Goal: Task Accomplishment & Management: Complete application form

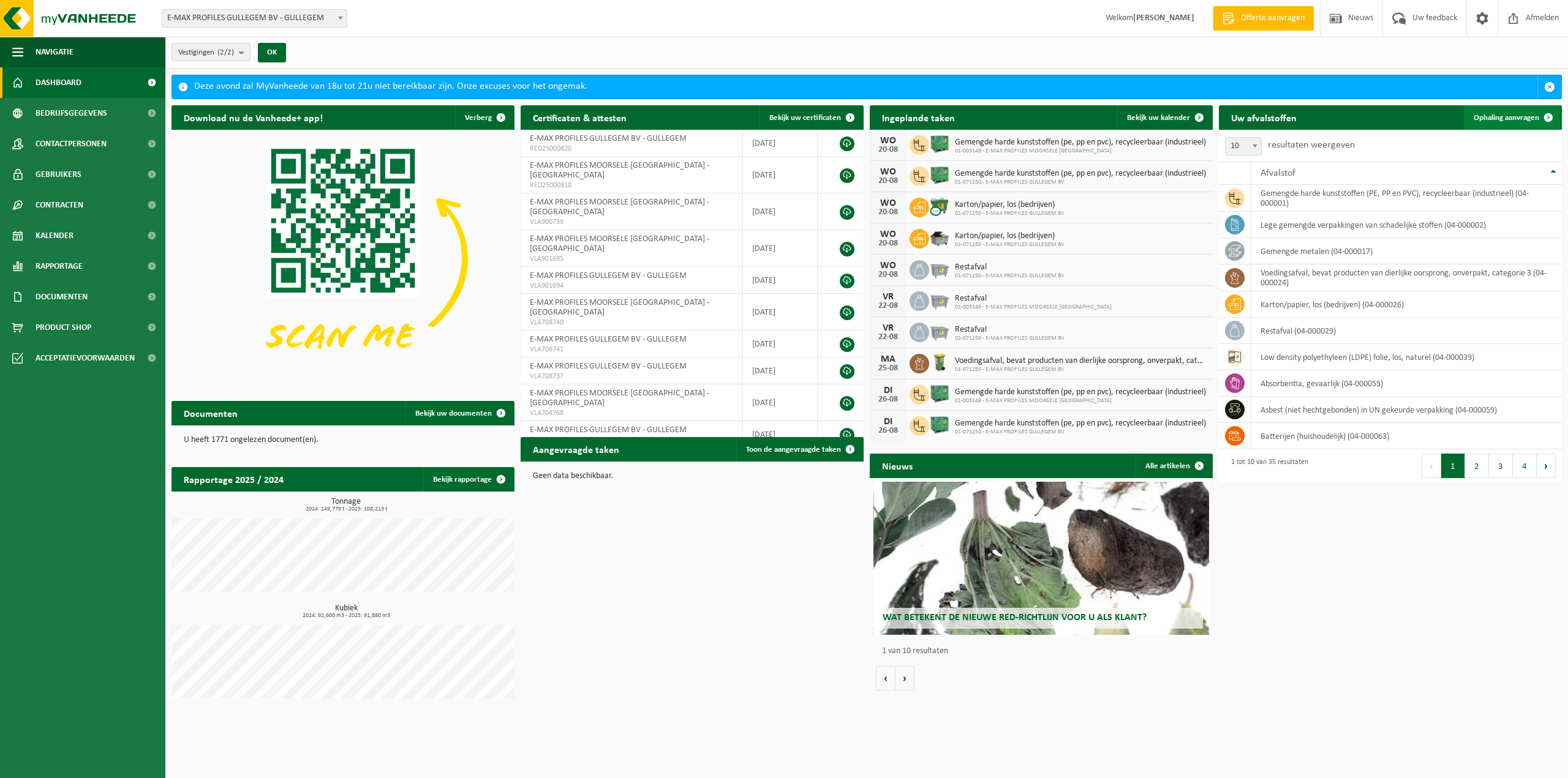
click at [1508, 114] on span "Ophaling aanvragen" at bounding box center [1506, 118] width 66 height 8
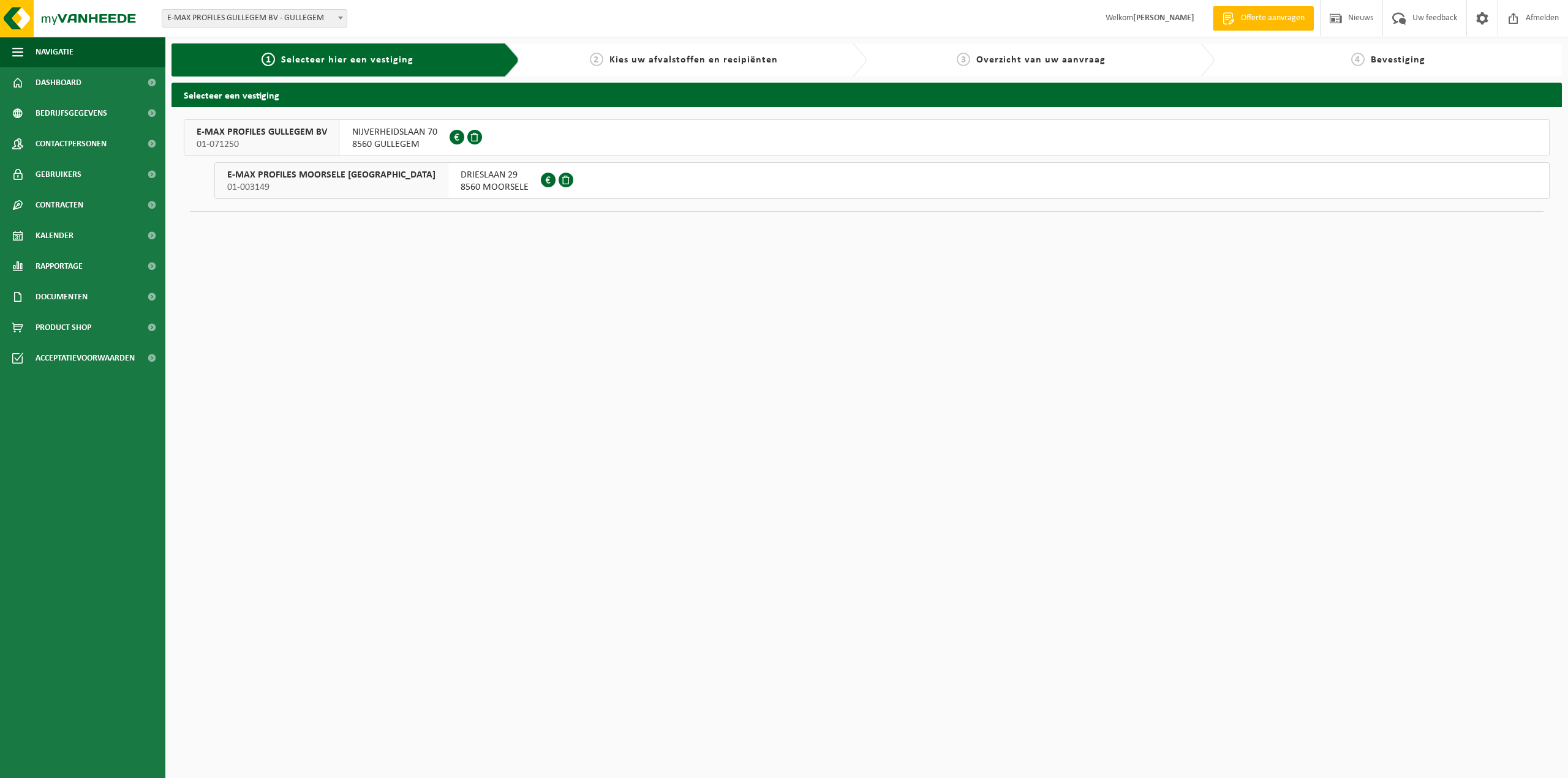
click at [268, 135] on span "E-MAX PROFILES GULLEGEM BV" at bounding box center [261, 132] width 131 height 12
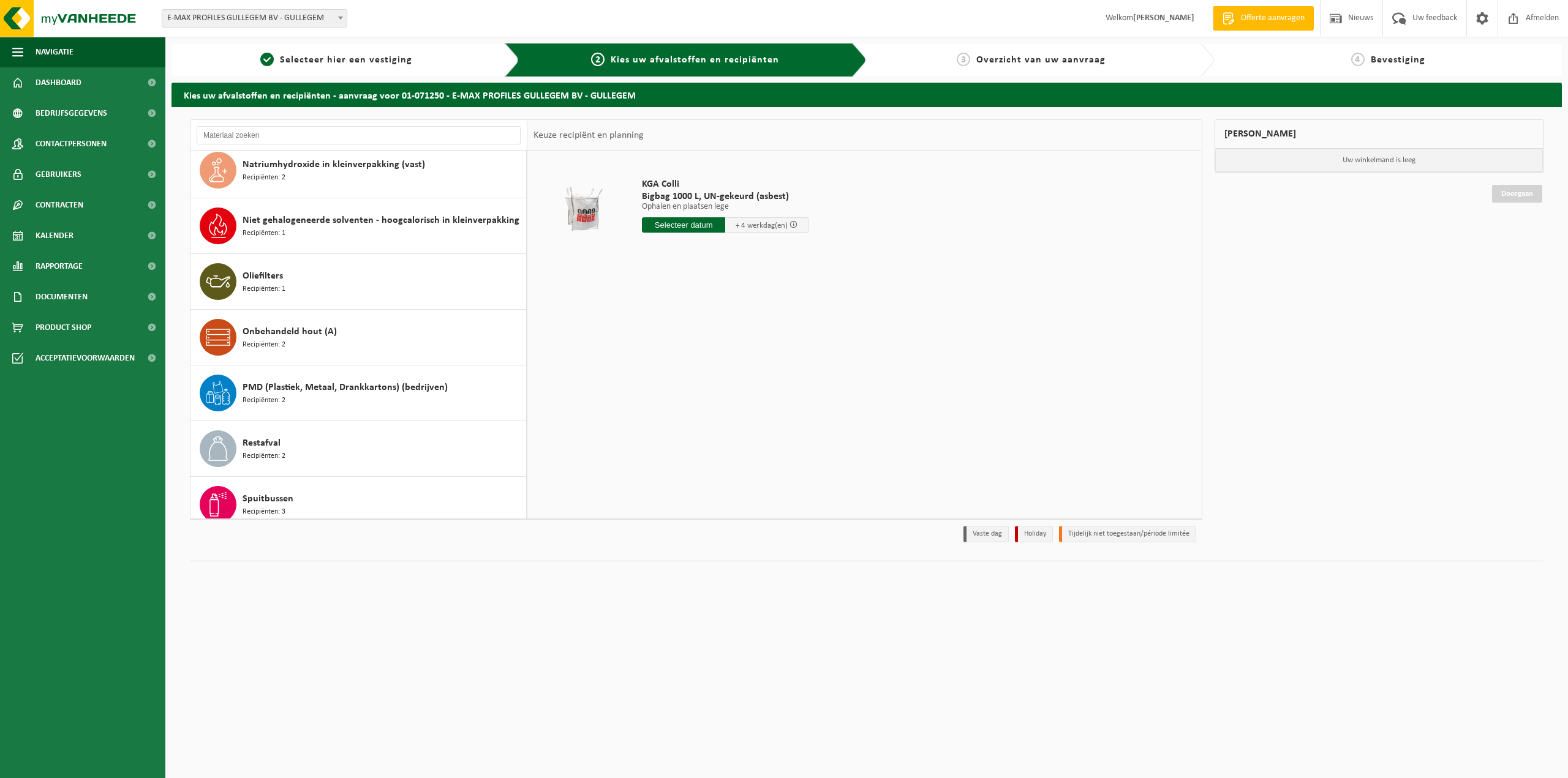
scroll to position [734, 0]
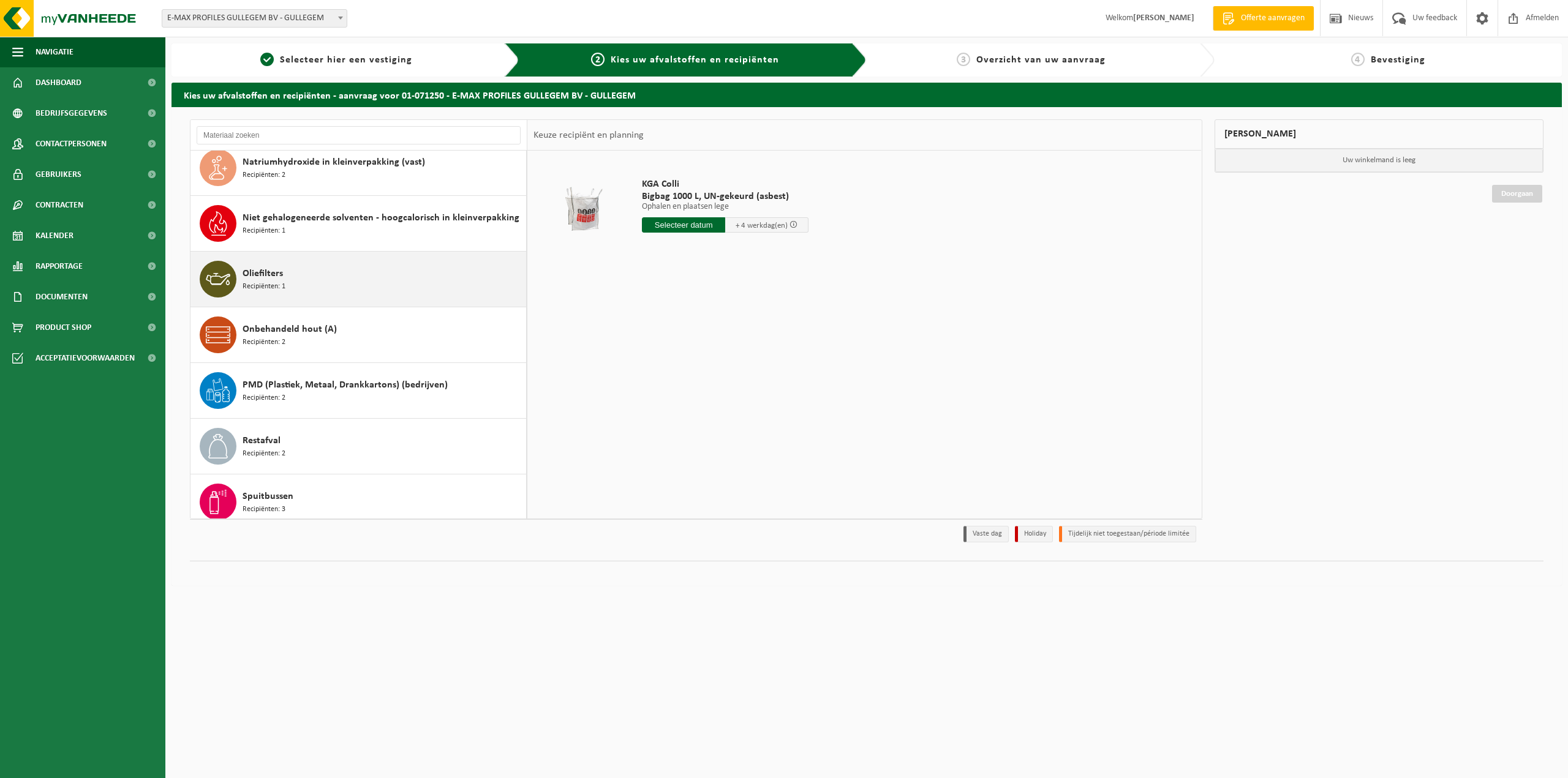
click at [261, 281] on span "Recipiënten: 1" at bounding box center [264, 286] width 43 height 12
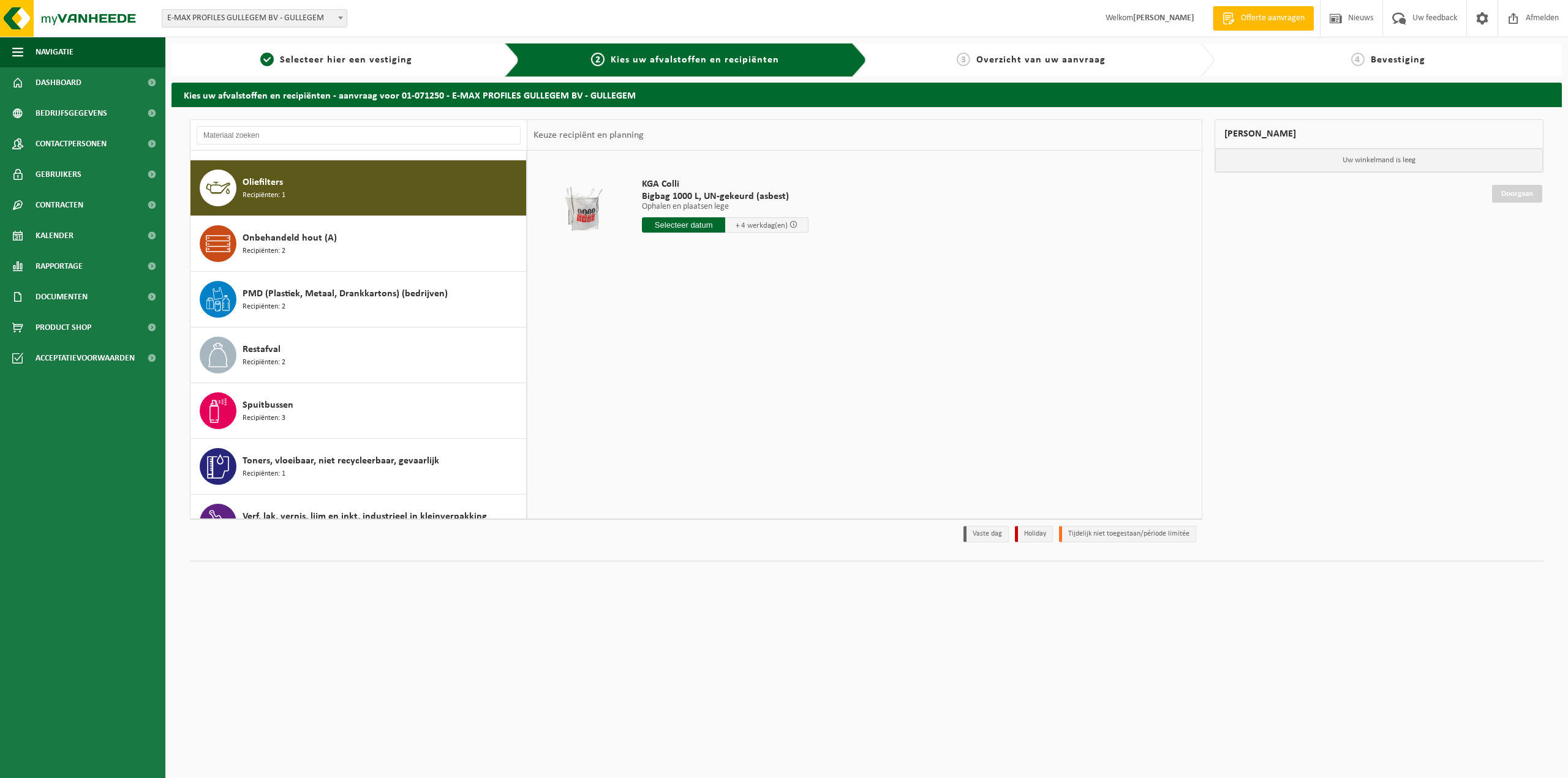
scroll to position [836, 0]
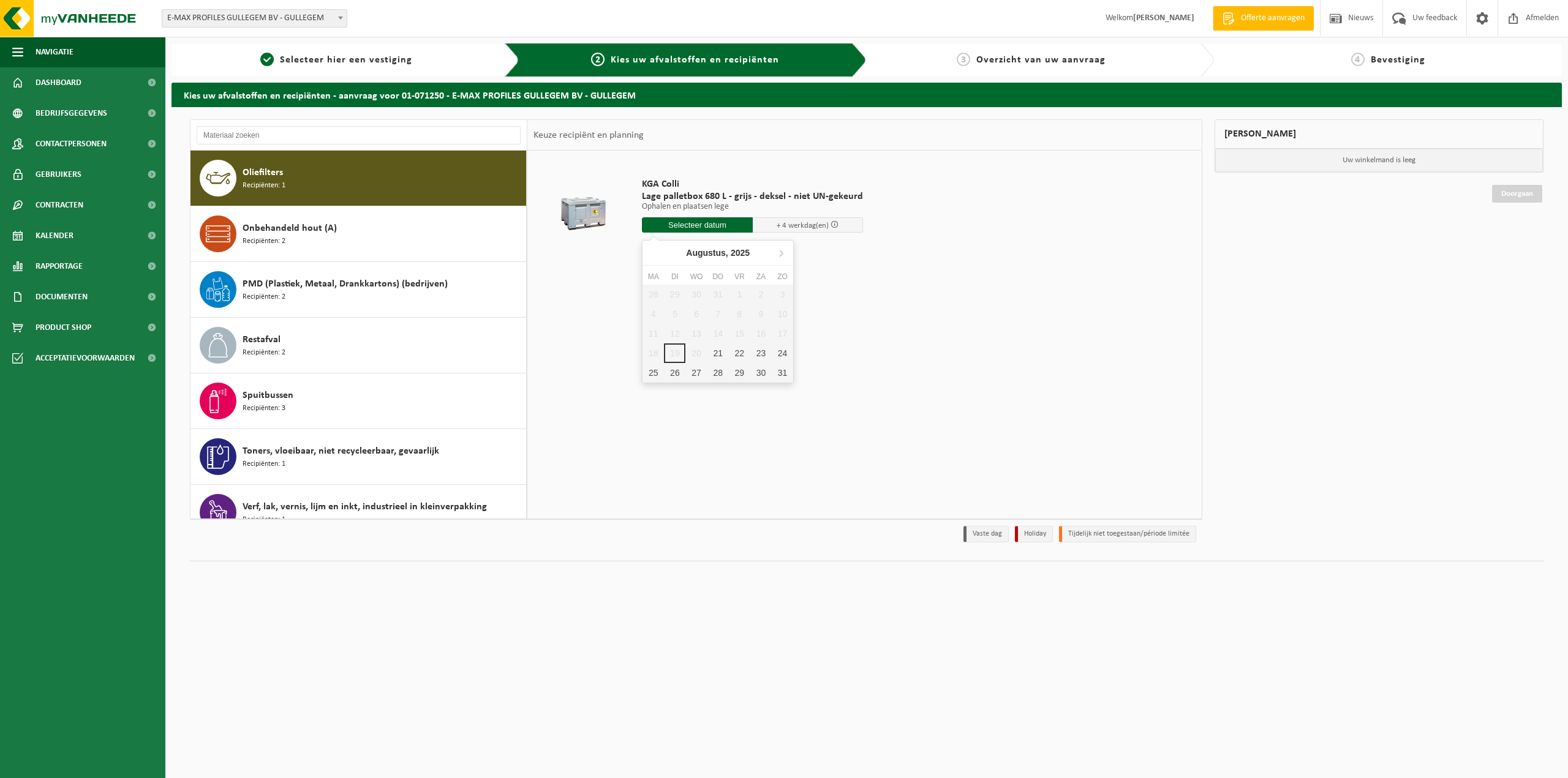
click at [693, 222] on input "text" at bounding box center [697, 224] width 111 height 15
click at [717, 352] on div "21" at bounding box center [718, 353] width 21 height 20
type input "Van [DATE]"
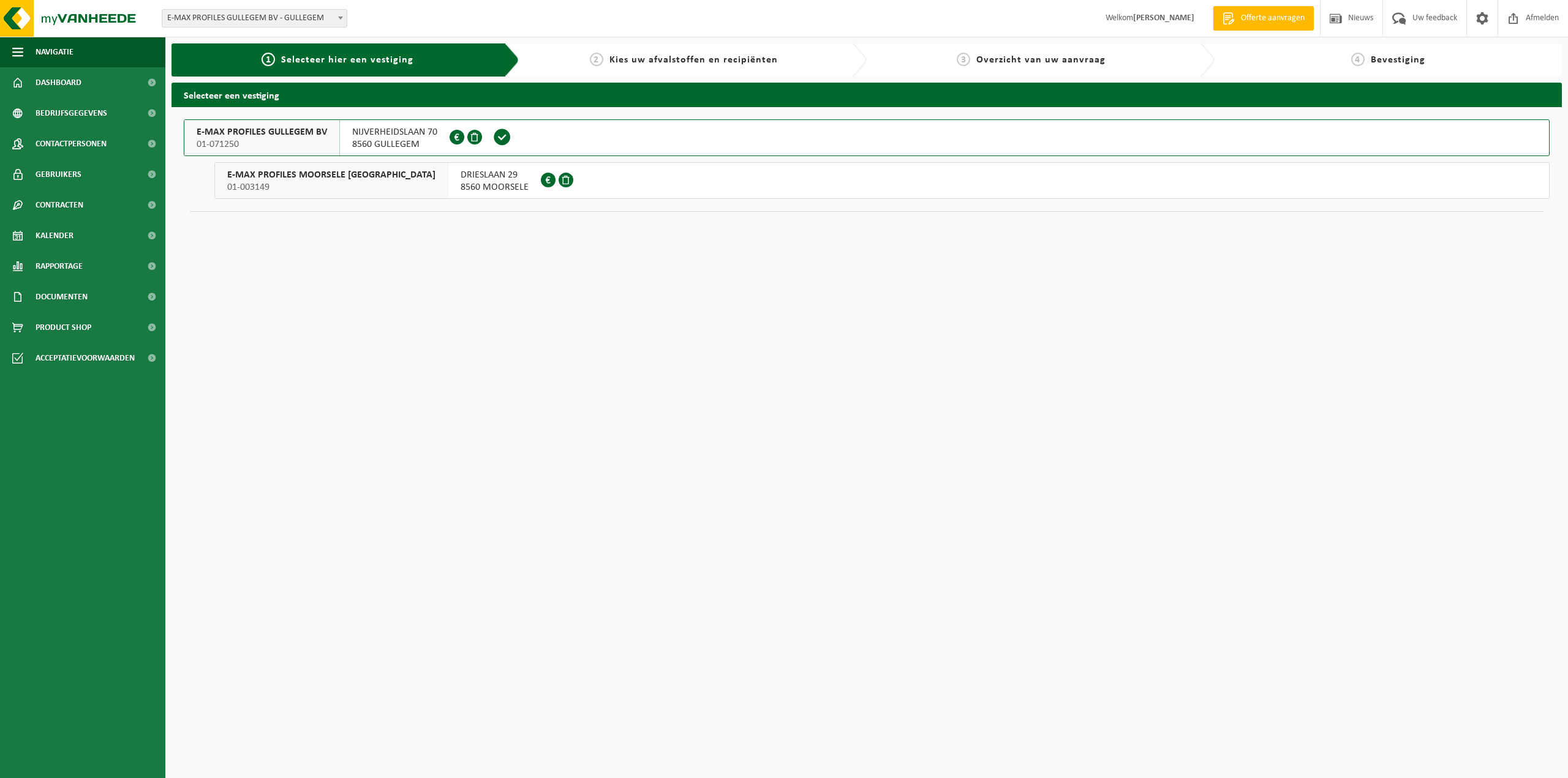
click at [280, 135] on span "E-MAX PROFILES GULLEGEM BV" at bounding box center [261, 132] width 131 height 12
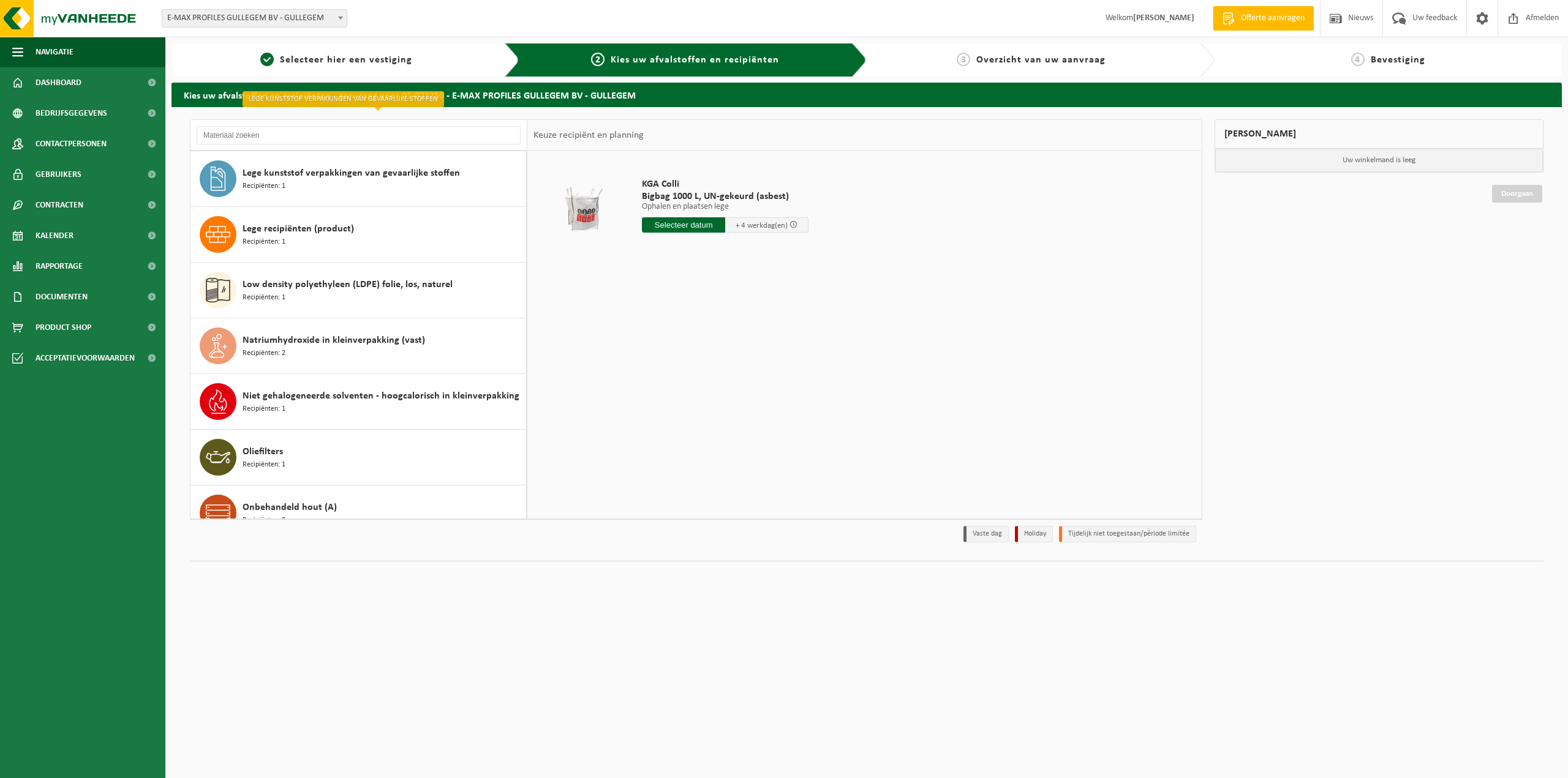
scroll to position [612, 0]
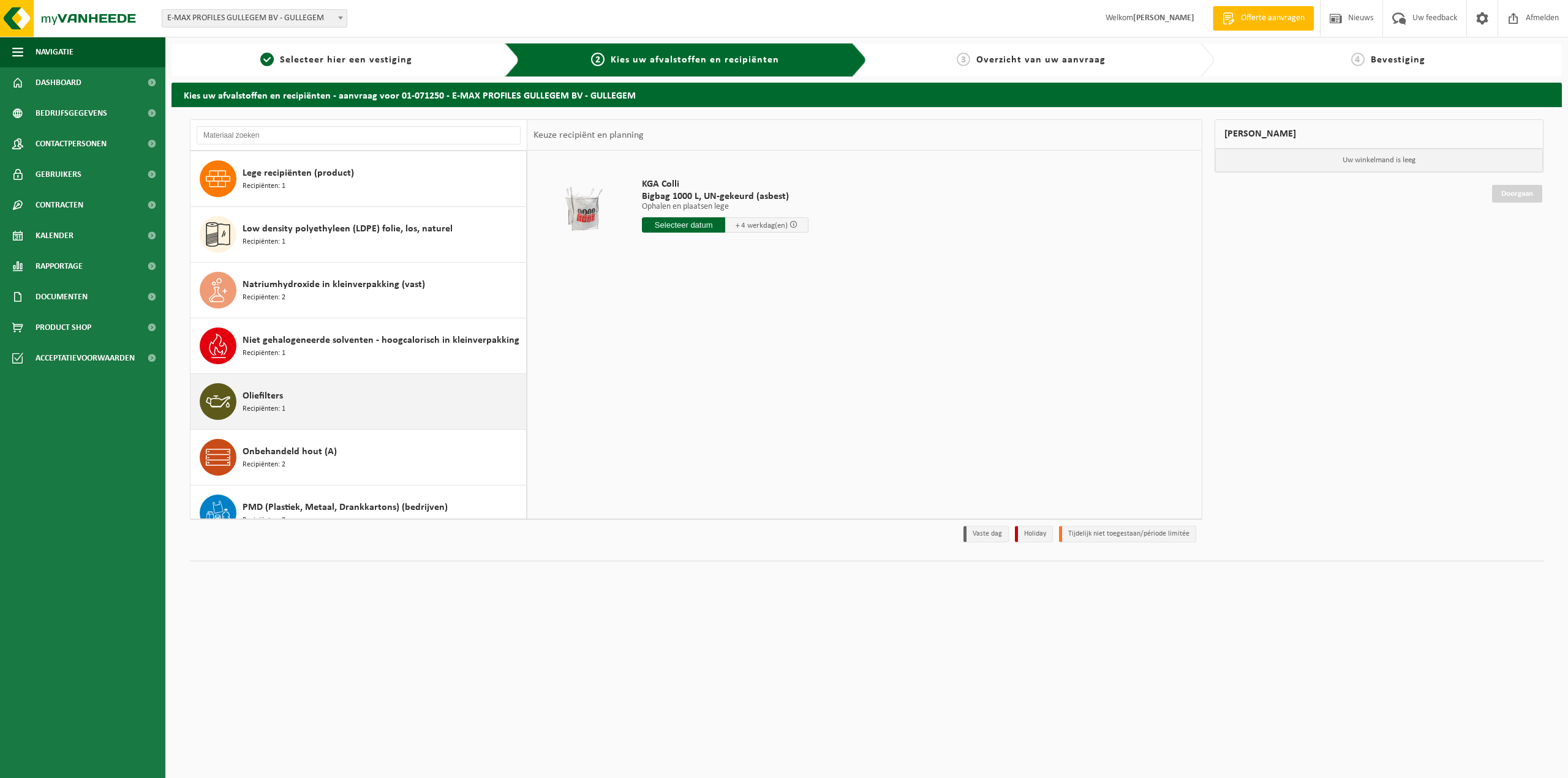
click at [248, 399] on span "Oliefilters" at bounding box center [263, 396] width 40 height 15
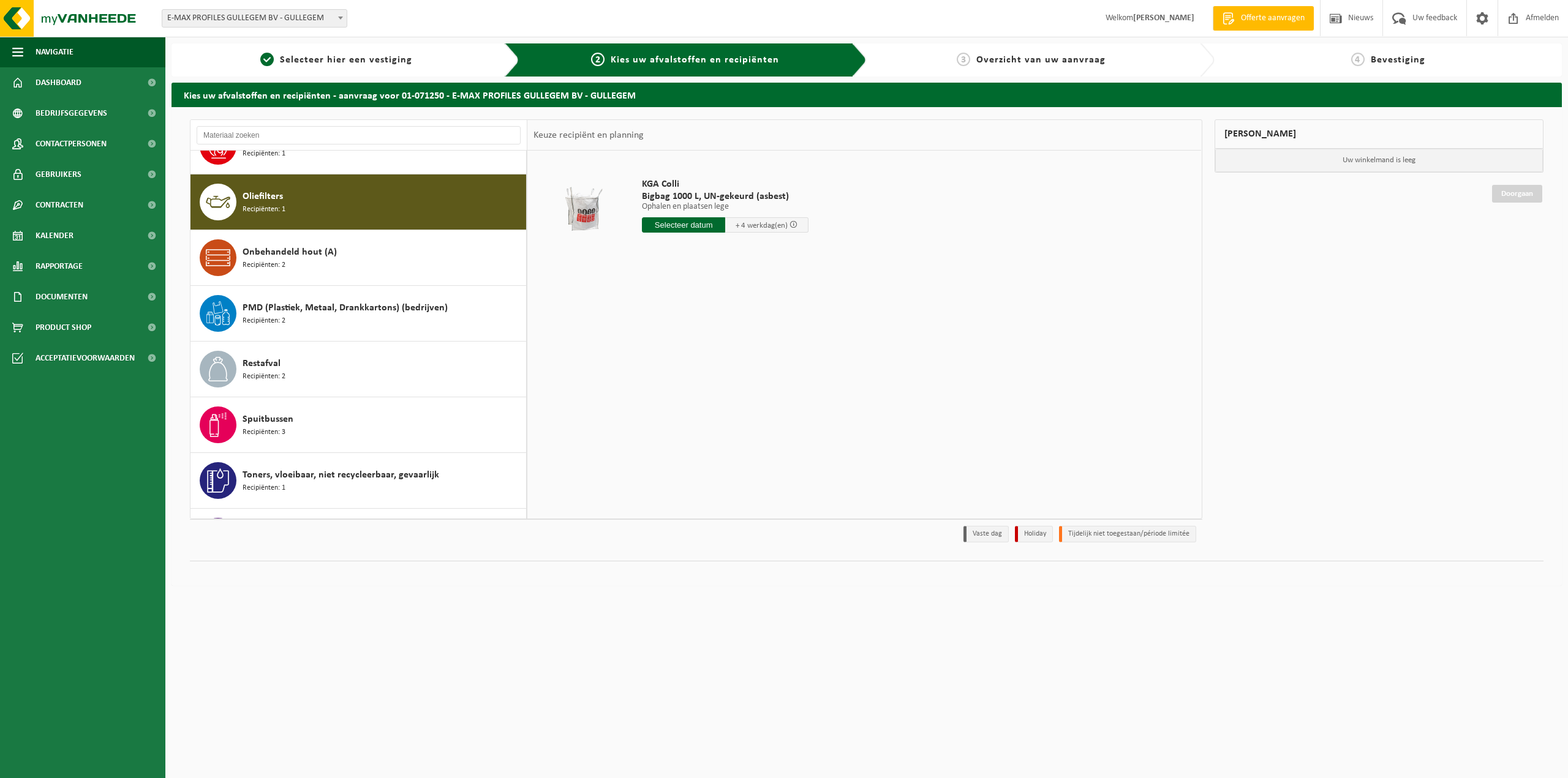
scroll to position [836, 0]
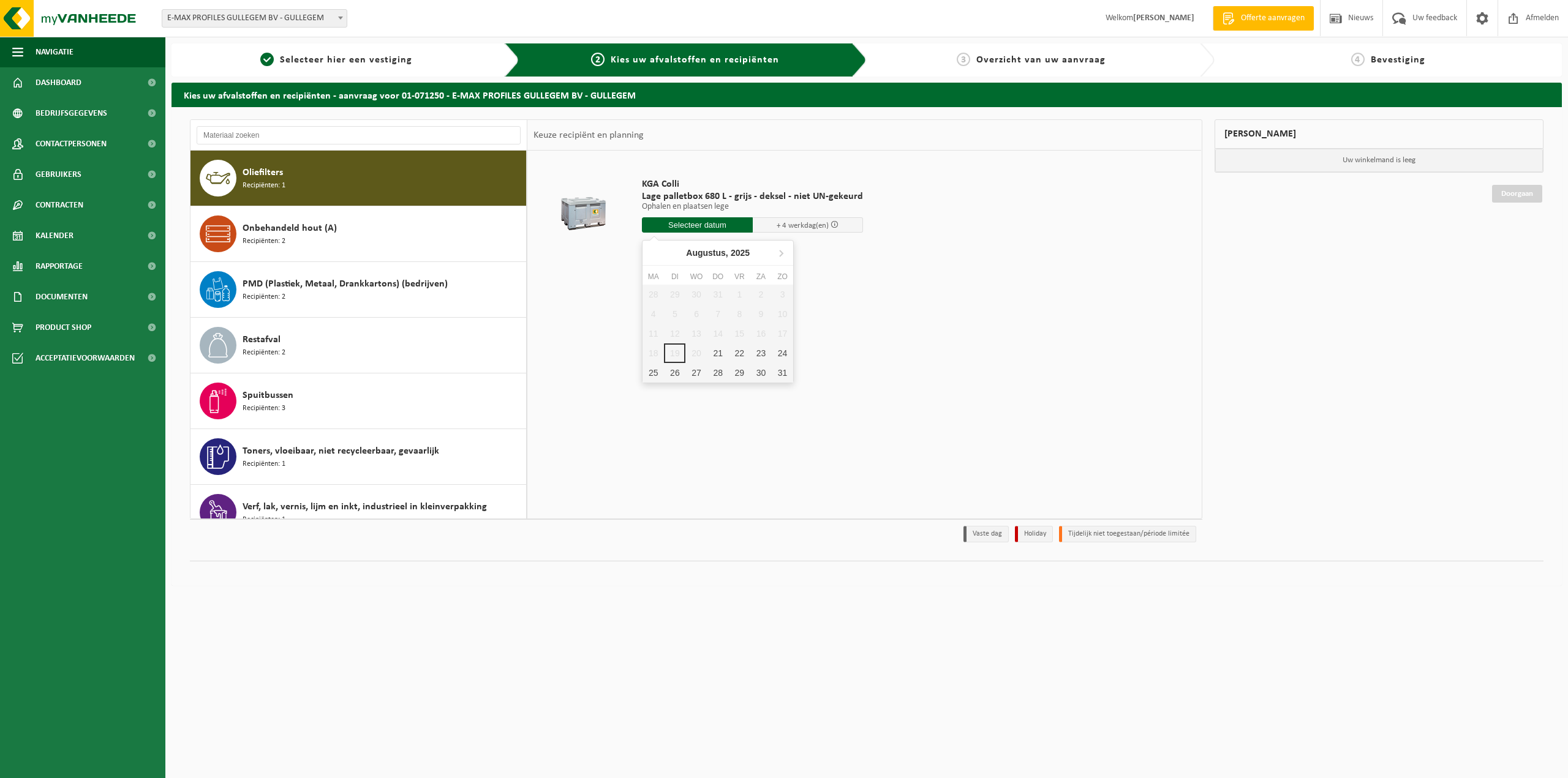
click at [705, 223] on input "text" at bounding box center [697, 224] width 111 height 15
click at [718, 353] on div "21" at bounding box center [718, 353] width 21 height 20
type input "Van 2025-08-21"
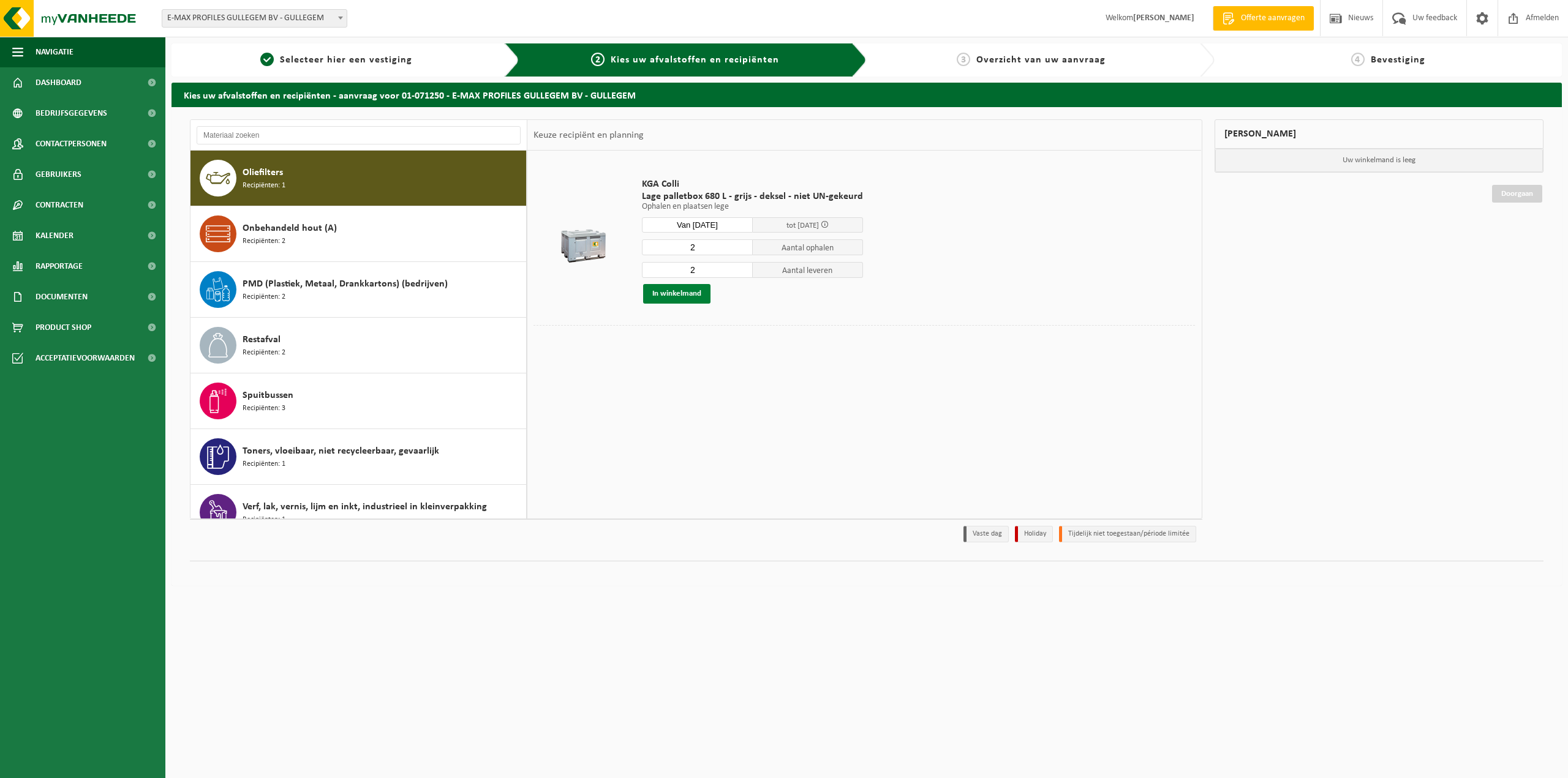
click at [671, 299] on button "In winkelmand" at bounding box center [677, 294] width 67 height 20
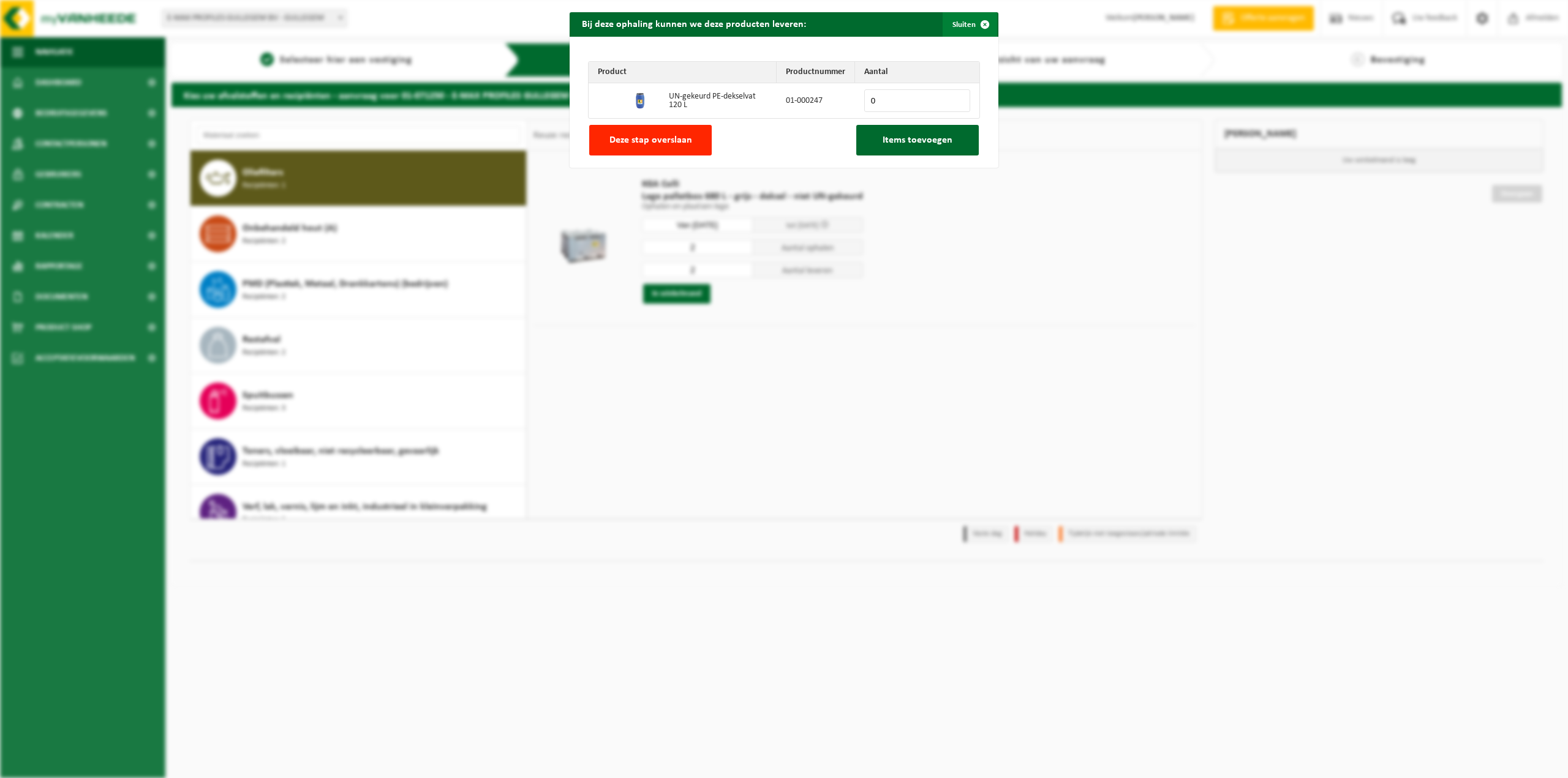
click at [980, 22] on span "button" at bounding box center [985, 25] width 25 height 25
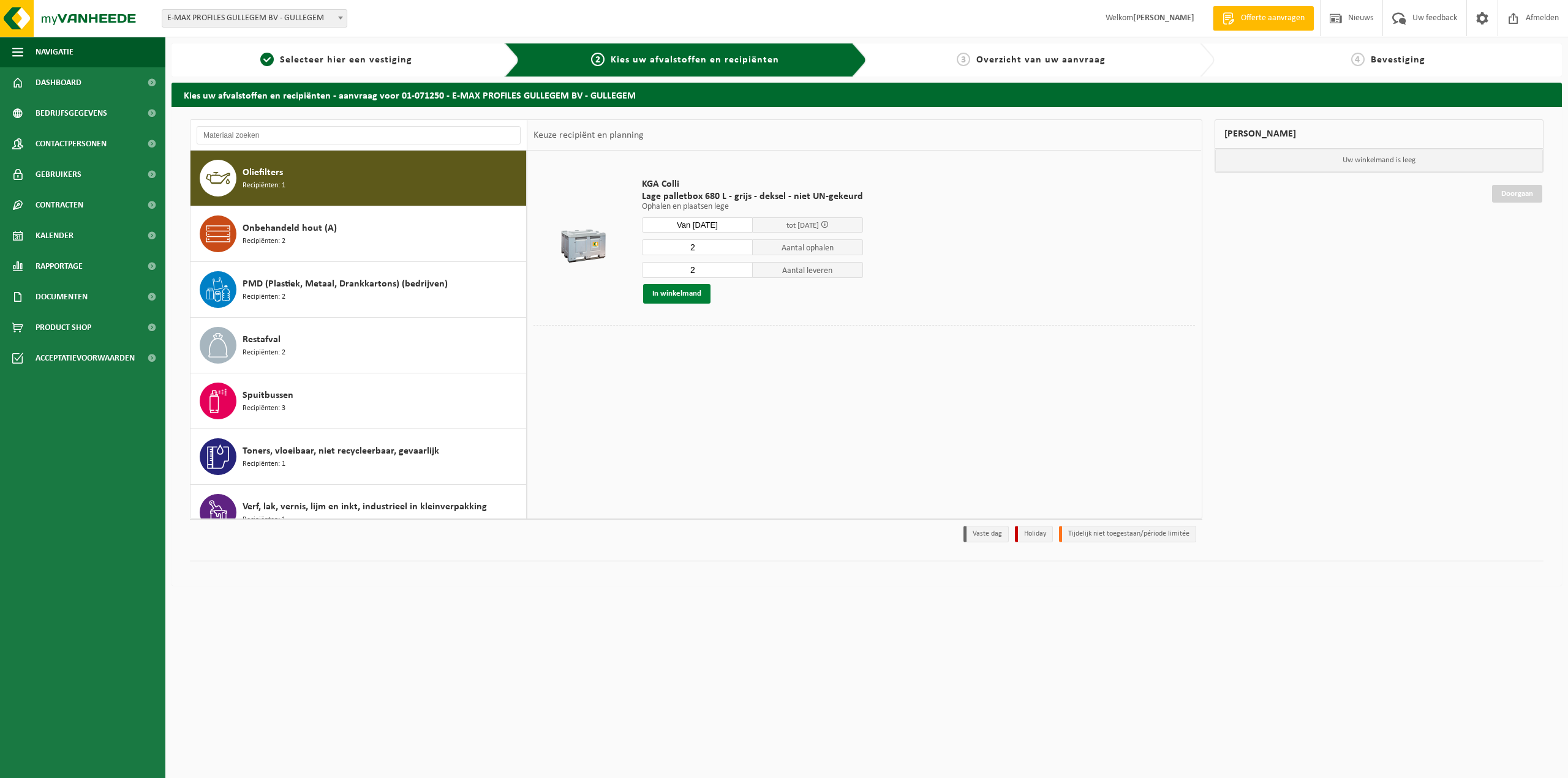
click at [670, 291] on button "In winkelmand" at bounding box center [677, 294] width 67 height 20
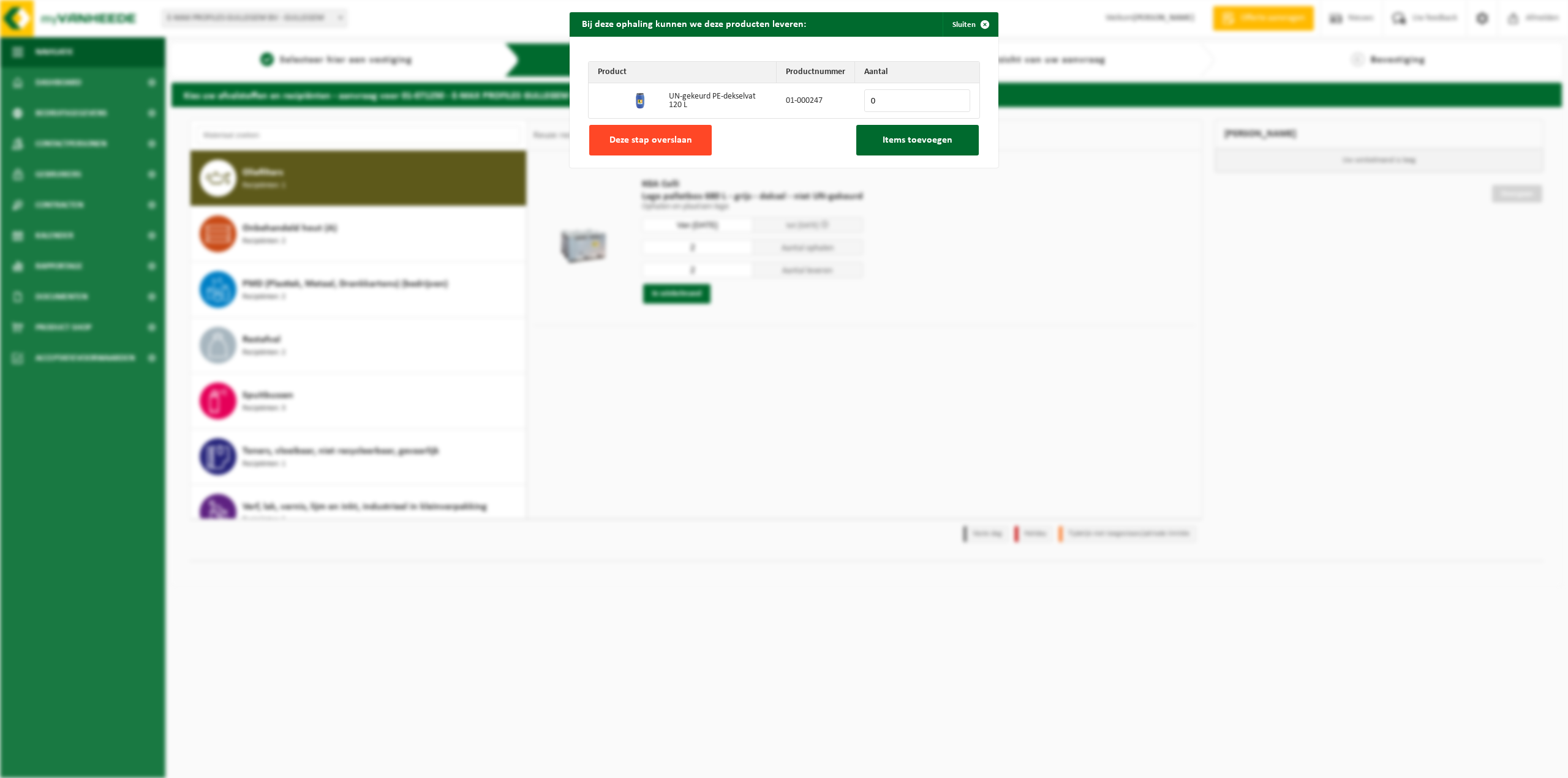
click at [671, 137] on span "Deze stap overslaan" at bounding box center [650, 140] width 83 height 10
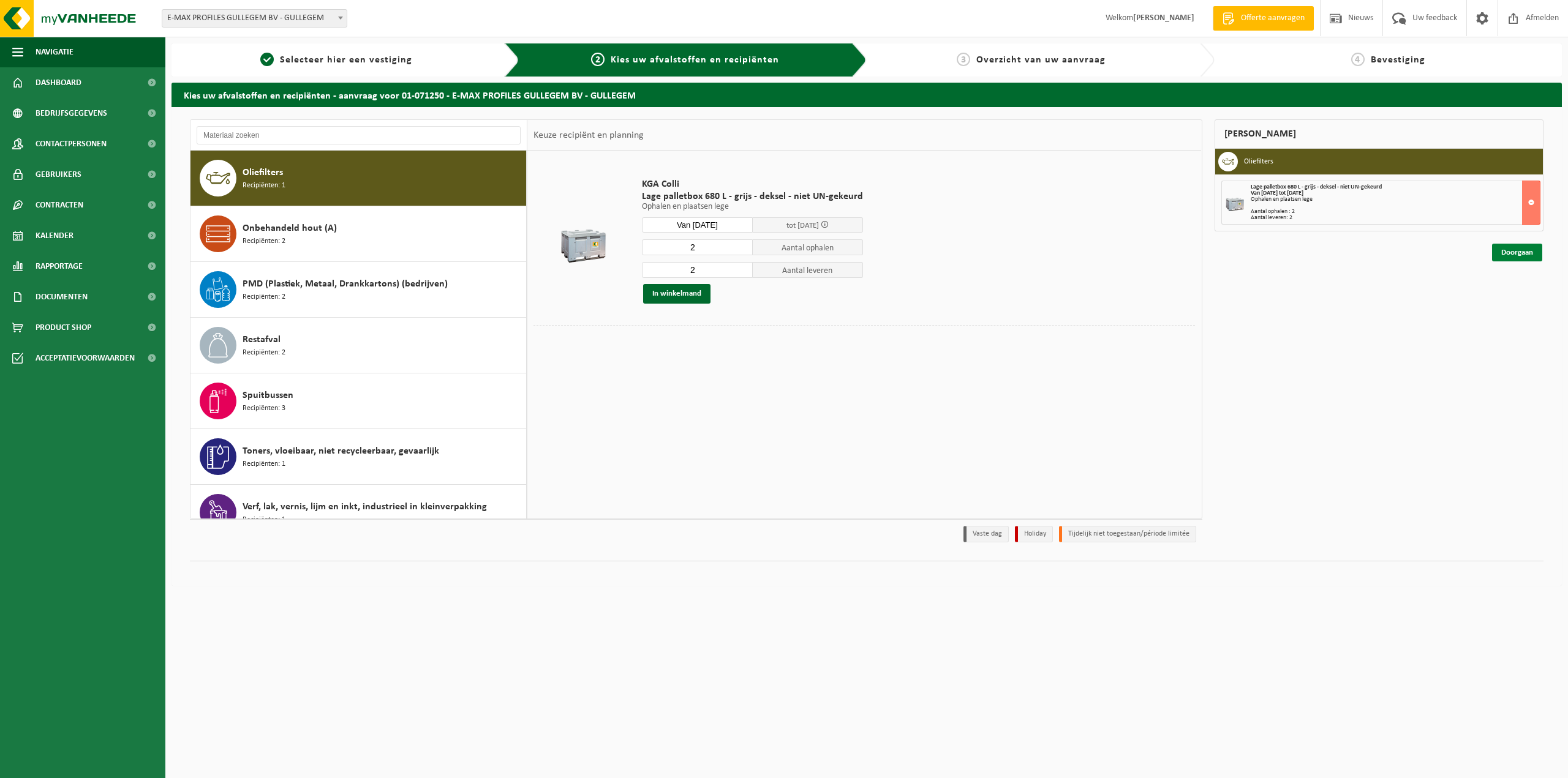
click at [1518, 253] on link "Doorgaan" at bounding box center [1517, 252] width 50 height 18
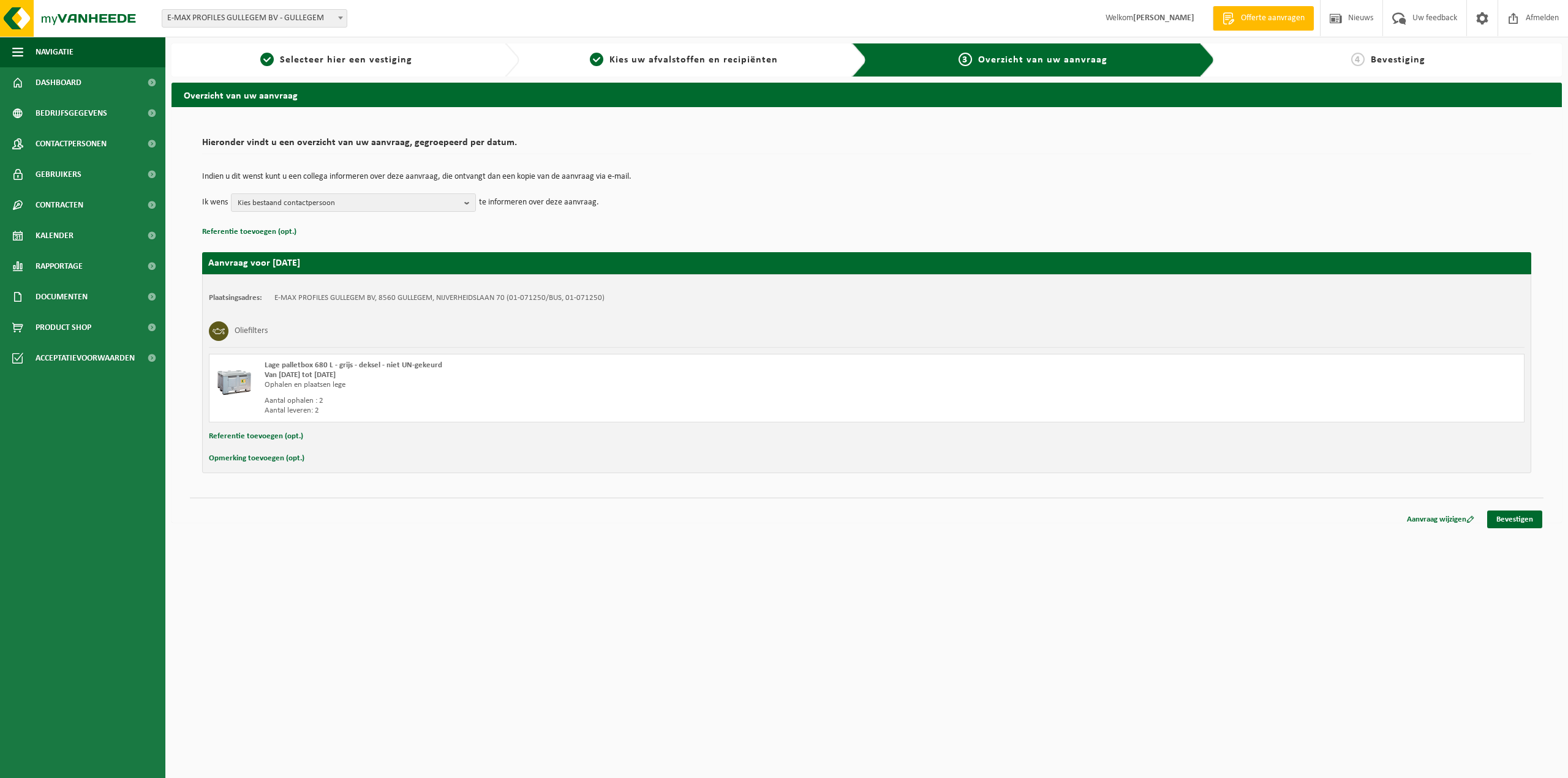
click at [246, 458] on button "Opmerking toevoegen (opt.)" at bounding box center [256, 459] width 96 height 16
click at [318, 463] on input "text" at bounding box center [890, 460] width 1243 height 18
type input "Bevindt zich tegenover poort 1"
click at [1513, 517] on link "Bevestigen" at bounding box center [1515, 522] width 55 height 18
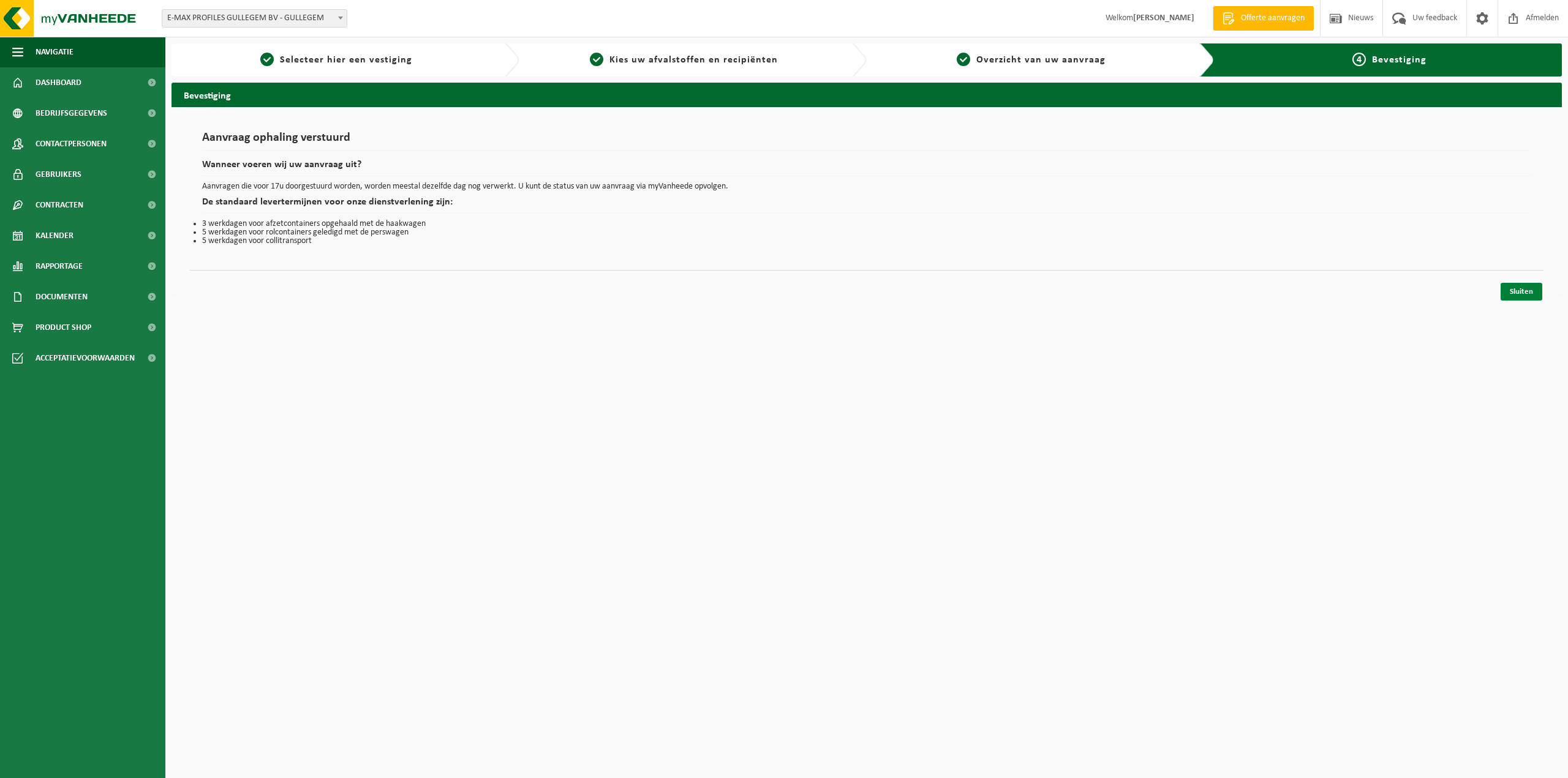
click at [1526, 291] on link "Sluiten" at bounding box center [1521, 291] width 42 height 18
